Goal: Communication & Community: Participate in discussion

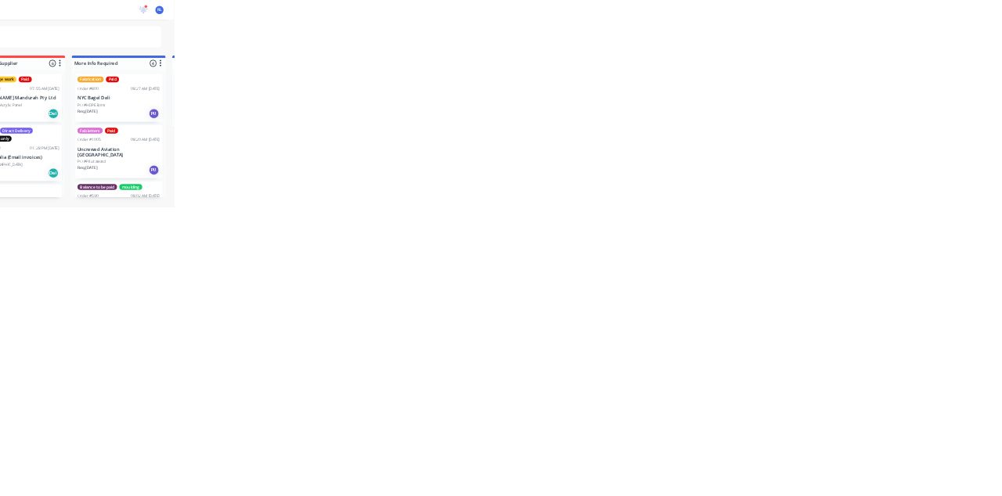
scroll to position [294, 0]
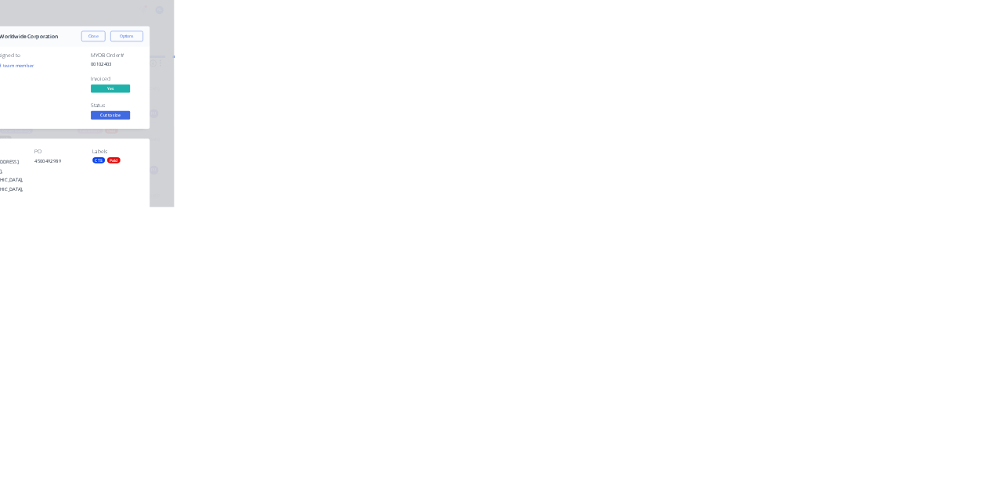
click at [837, 86] on button "Close" at bounding box center [808, 86] width 57 height 25
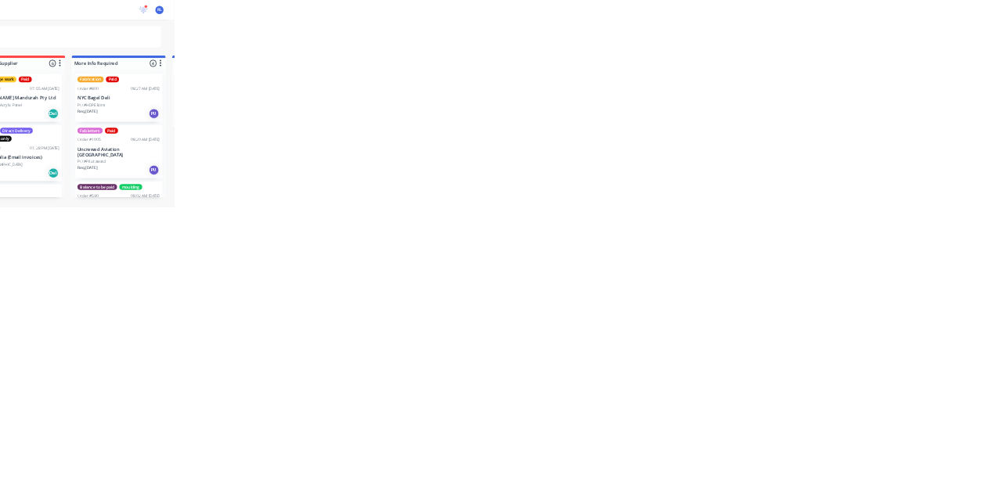
scroll to position [0, 0]
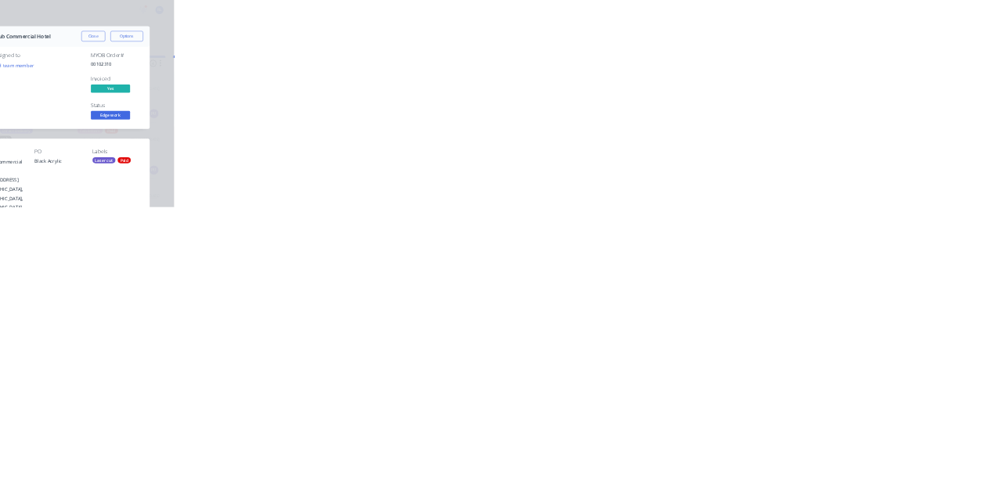
click at [837, 88] on button "Close" at bounding box center [808, 86] width 57 height 25
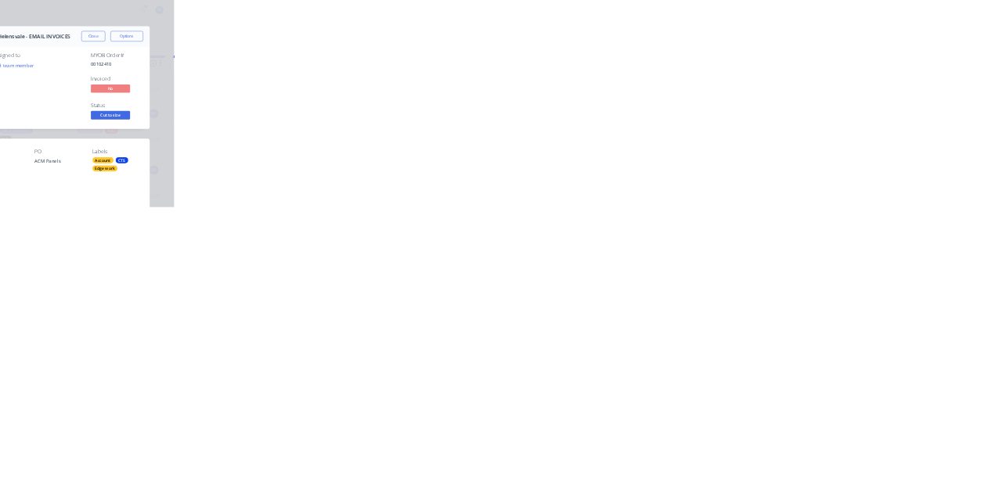
click at [837, 88] on button "Close" at bounding box center [808, 86] width 57 height 25
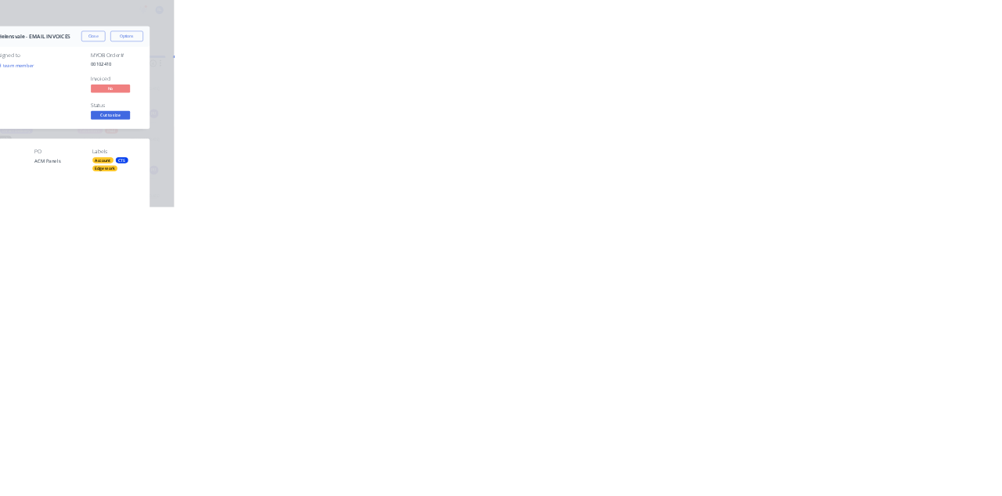
click at [207, 127] on button "Collaborate" at bounding box center [133, 136] width 149 height 39
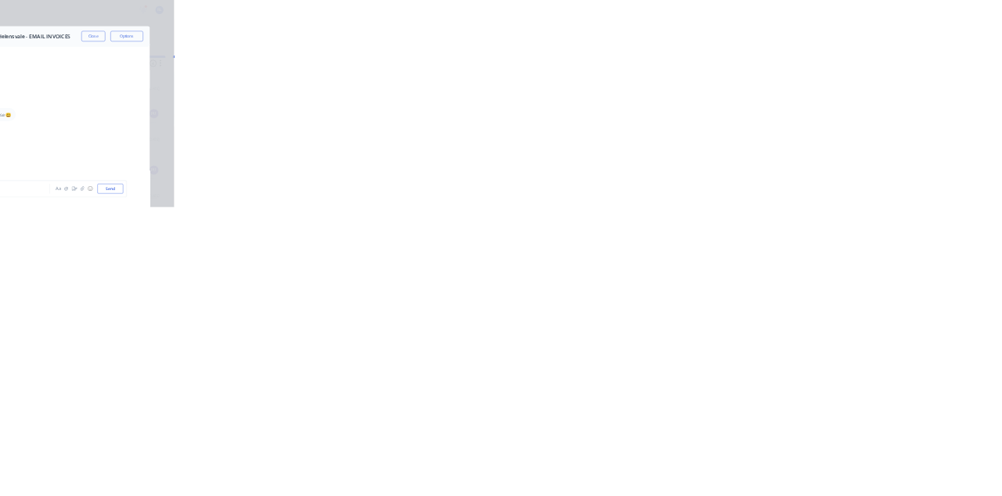
click at [837, 92] on button "Close" at bounding box center [808, 86] width 57 height 25
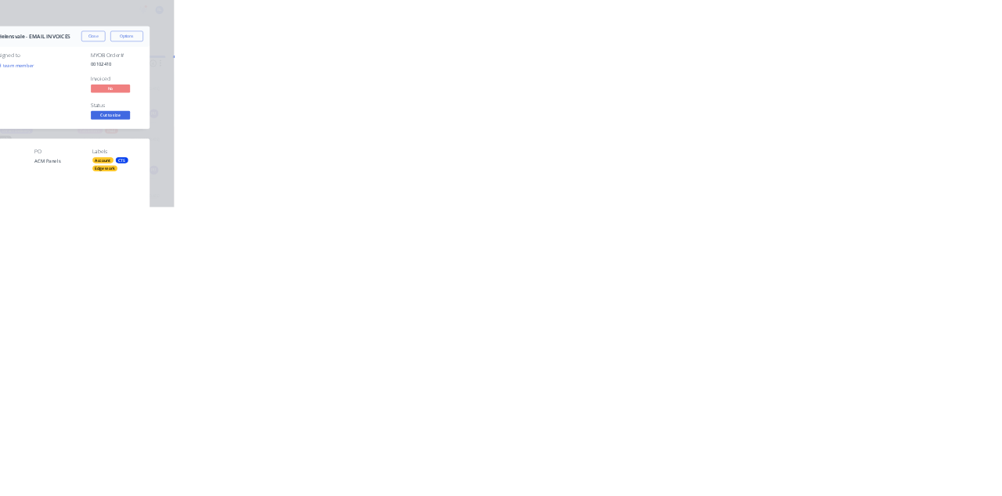
click at [207, 124] on button "Collaborate" at bounding box center [133, 136] width 149 height 39
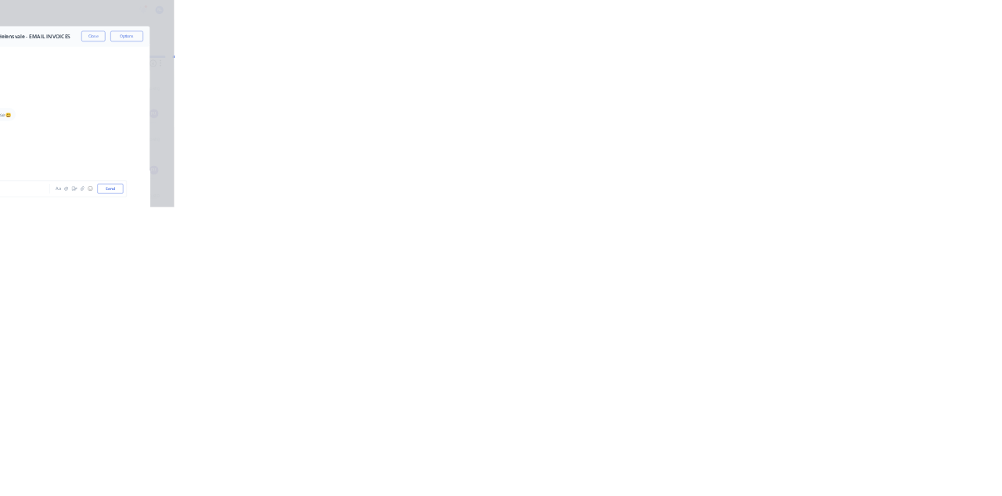
click at [704, 461] on div at bounding box center [503, 452] width 401 height 16
click at [704, 461] on div "@k" at bounding box center [503, 452] width 401 height 16
click at [880, 464] on button "Send" at bounding box center [849, 452] width 62 height 23
click at [837, 86] on button "Close" at bounding box center [808, 86] width 57 height 25
